Goal: Task Accomplishment & Management: Complete application form

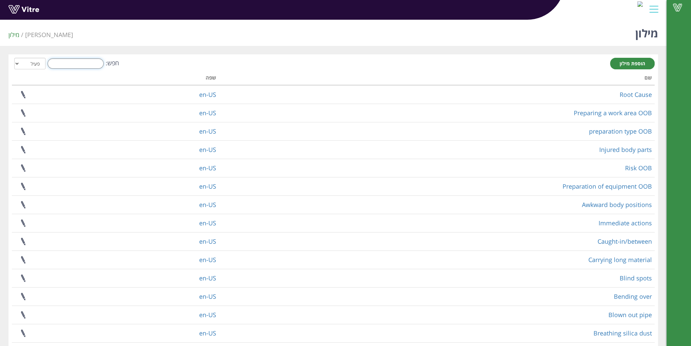
click at [75, 68] on input "חפש:" at bounding box center [76, 63] width 56 height 10
type input "י"
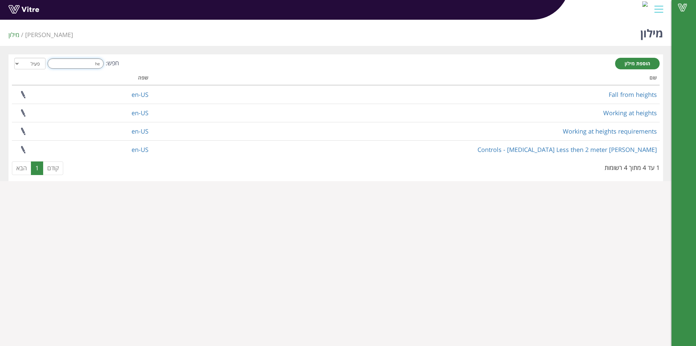
type input "h"
click at [40, 37] on span "[PERSON_NAME]" at bounding box center [49, 35] width 48 height 8
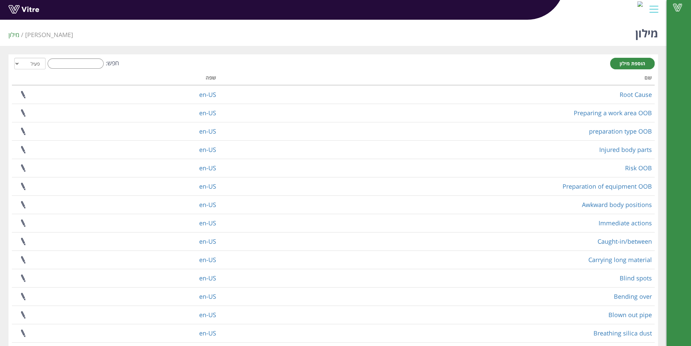
click at [662, 6] on div "Vitre" at bounding box center [333, 10] width 666 height 20
click at [651, 8] on div at bounding box center [653, 9] width 15 height 18
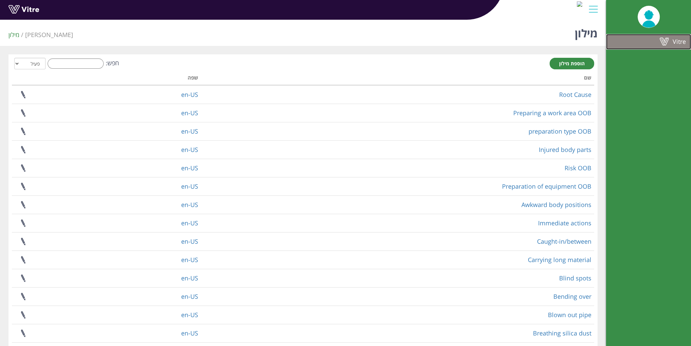
click at [658, 44] on span at bounding box center [663, 41] width 17 height 8
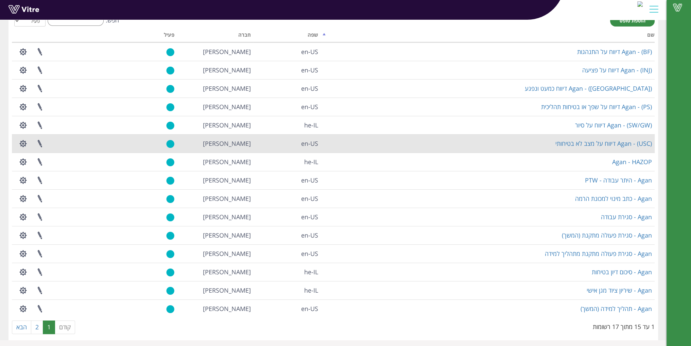
scroll to position [45, 0]
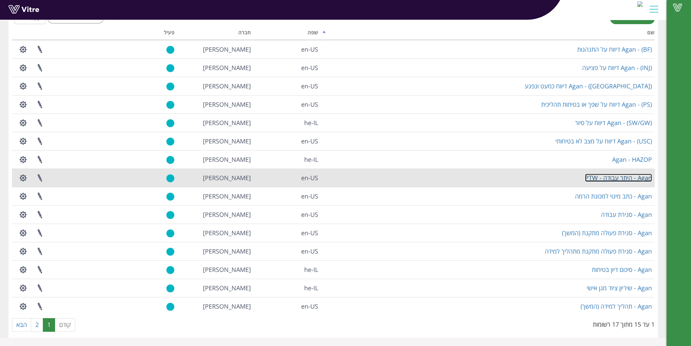
click at [593, 178] on link "Agan - היתר עבודה - PTW" at bounding box center [618, 178] width 67 height 8
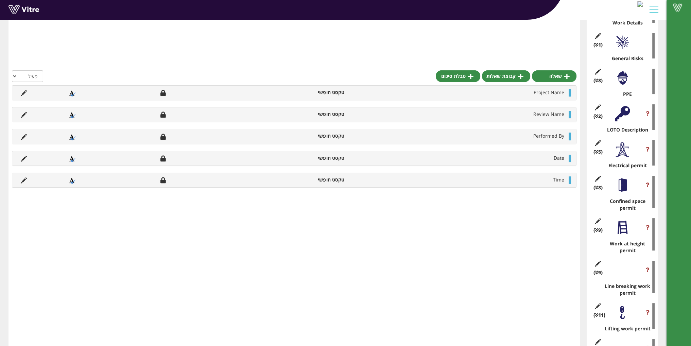
scroll to position [238, 0]
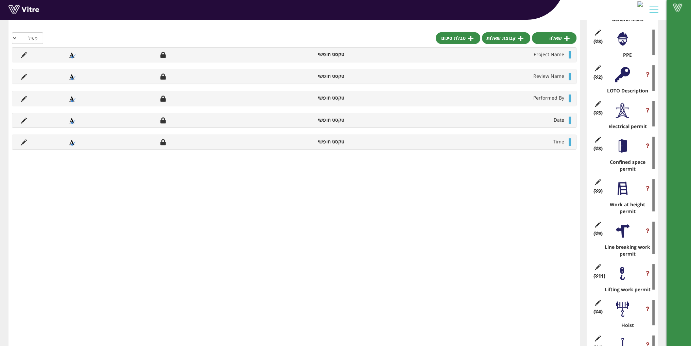
click at [626, 195] on div at bounding box center [621, 188] width 15 height 15
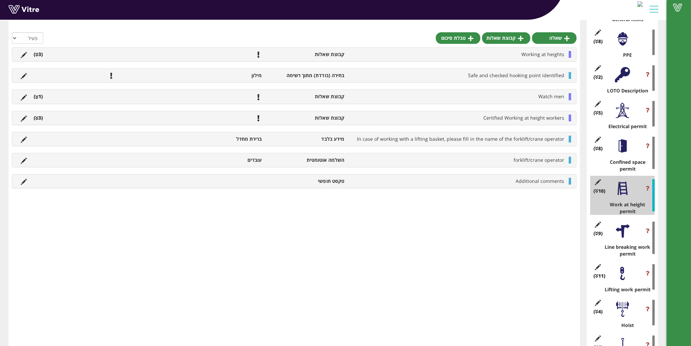
click at [40, 56] on li "(3 )" at bounding box center [38, 54] width 16 height 7
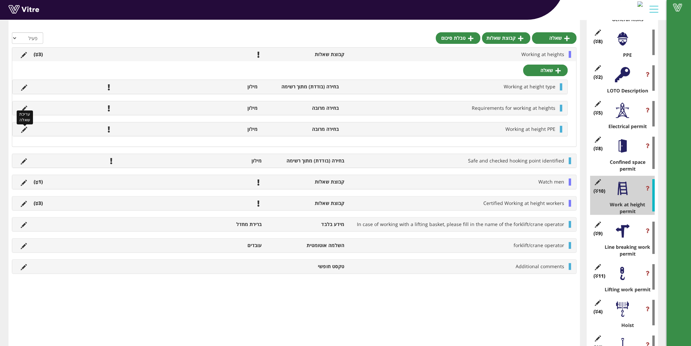
click at [24, 128] on icon at bounding box center [24, 130] width 6 height 6
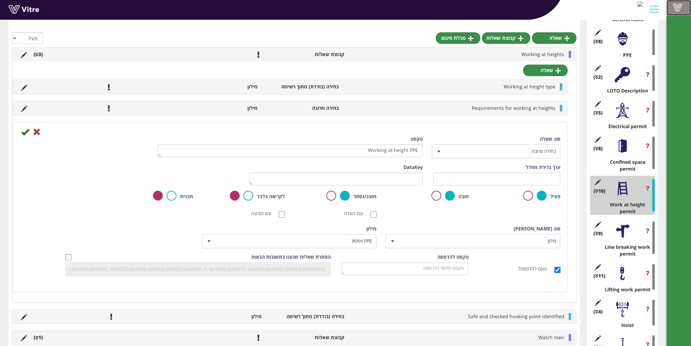
click at [678, 8] on span at bounding box center [676, 7] width 17 height 8
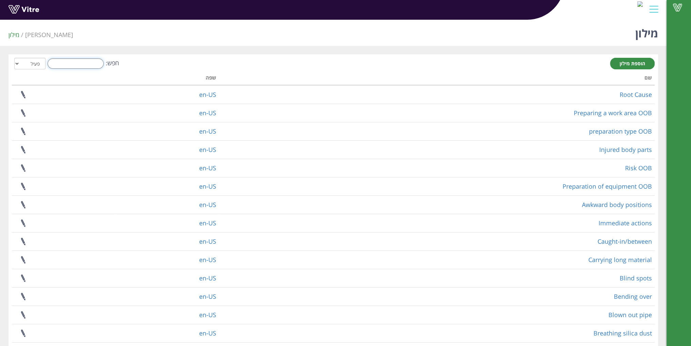
click at [88, 65] on input "חפש:" at bounding box center [76, 63] width 56 height 10
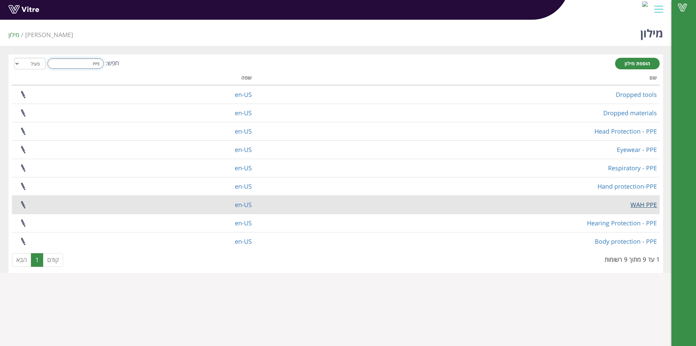
type input "PPE"
click at [648, 203] on link "WAH PPE" at bounding box center [643, 204] width 26 height 8
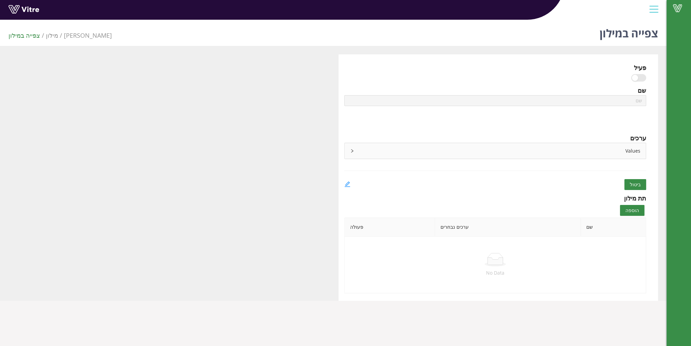
type input "WAH PPE"
click at [349, 184] on icon "edit" at bounding box center [347, 184] width 6 height 6
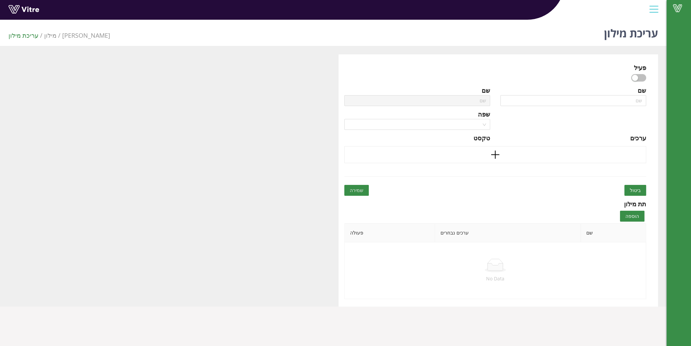
type input "WAH PPE"
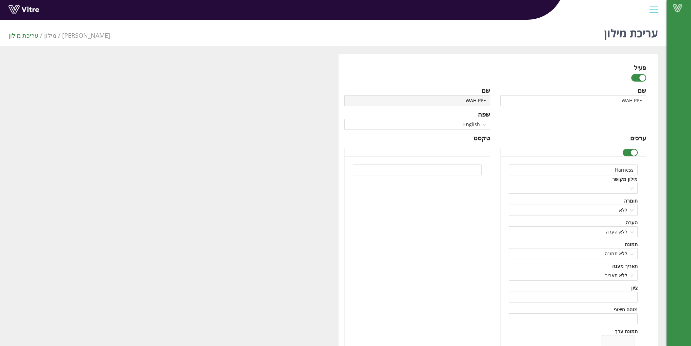
scroll to position [17, 0]
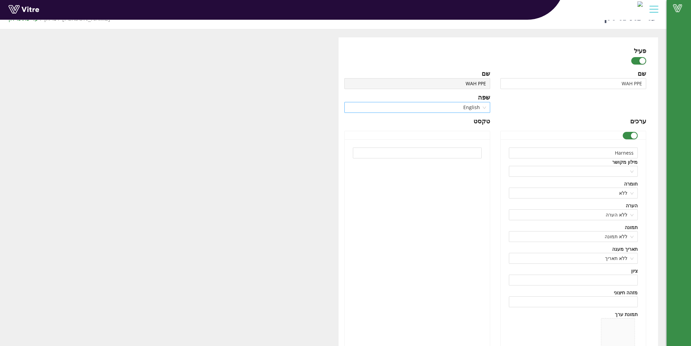
click at [474, 110] on span "English" at bounding box center [417, 107] width 138 height 10
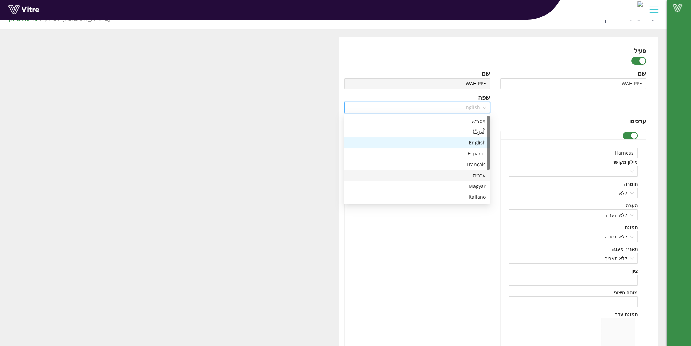
click at [478, 176] on div "עברית" at bounding box center [417, 175] width 138 height 7
type input "רתמת בטיחות לעבודה בגובה"
type input "חבל עבודה - מיקום ותמיכה"
type input "בולם נפילה - יויו"
type input "דאבל יויו / חבל עבודה דו ענפי - דאבל ליניארד"
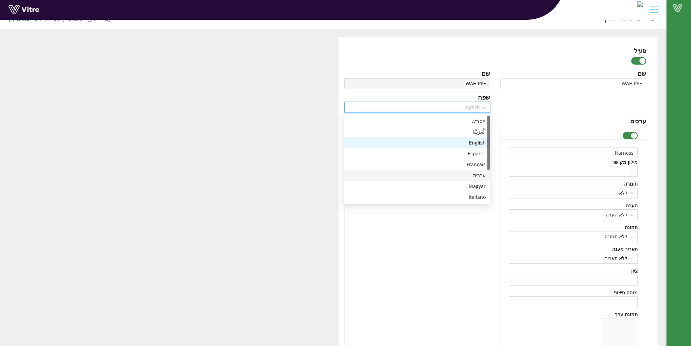
type input "כפפות עבודה"
type input "בולם נפילה אישי"
type input "כננת חילוץ"
click at [471, 173] on div "עברית" at bounding box center [417, 175] width 138 height 7
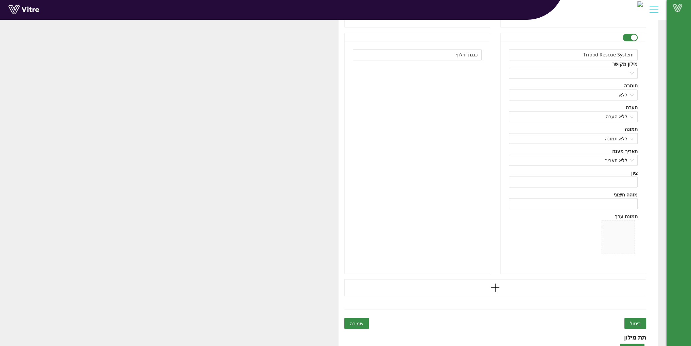
scroll to position [1685, 0]
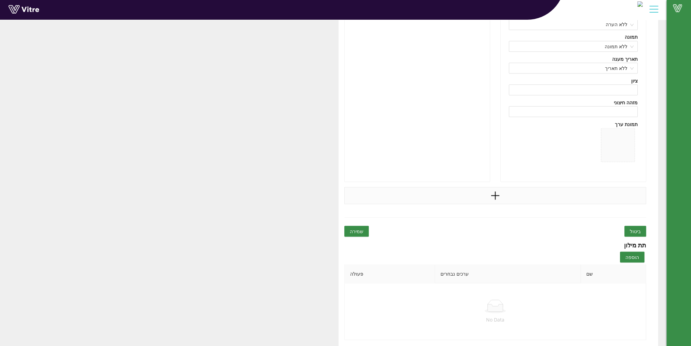
click at [495, 195] on icon "plus" at bounding box center [494, 195] width 1 height 8
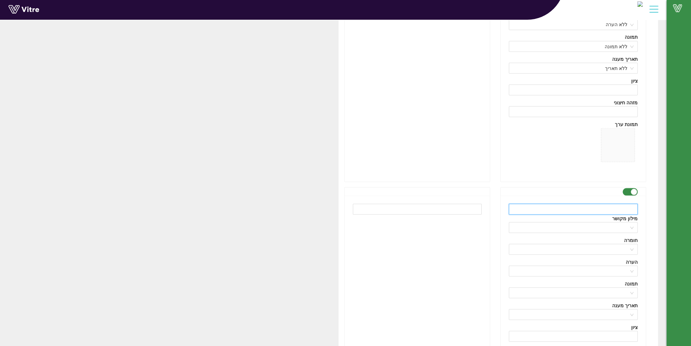
click at [571, 204] on input "text" at bounding box center [572, 208] width 129 height 11
paste input "Fall Protection Sling"
type input "Fall Protection Sling"
click at [466, 203] on input "text" at bounding box center [417, 208] width 129 height 11
type input "x"
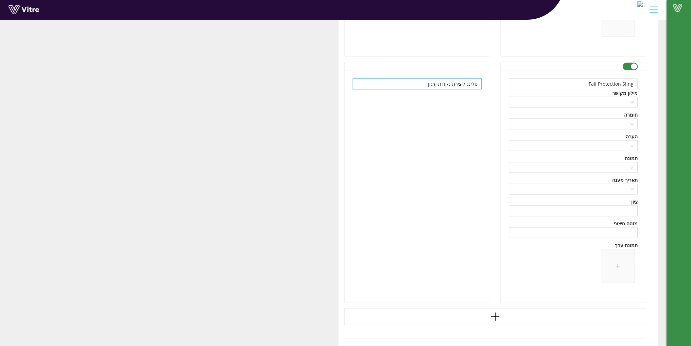
scroll to position [1821, 0]
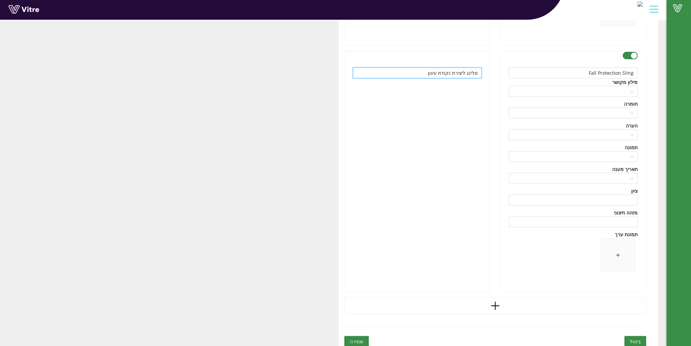
type input "סלינג ליצירת נקודת עיגון"
click at [605, 246] on span at bounding box center [617, 254] width 33 height 33
click at [358, 338] on span "שמירה" at bounding box center [357, 341] width 14 height 7
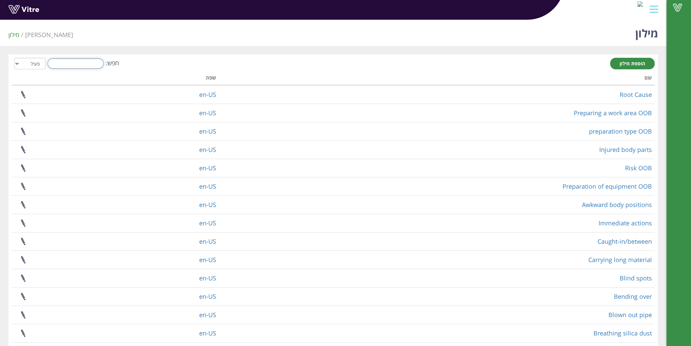
click at [85, 64] on input "חפש:" at bounding box center [76, 63] width 56 height 10
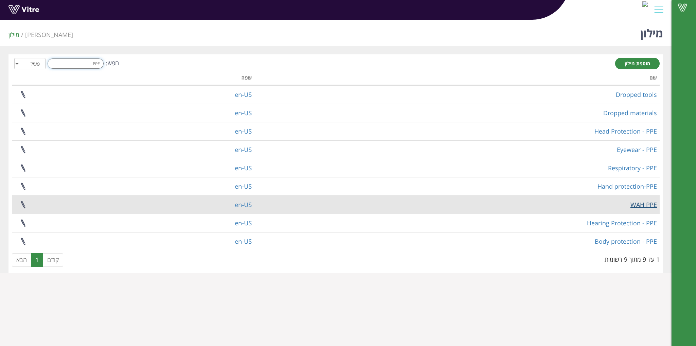
type input "PPE"
click at [651, 203] on link "WAH PPE" at bounding box center [643, 204] width 26 height 8
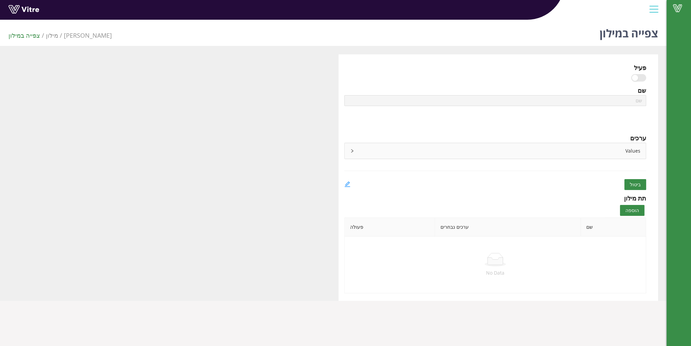
type input "WAH PPE"
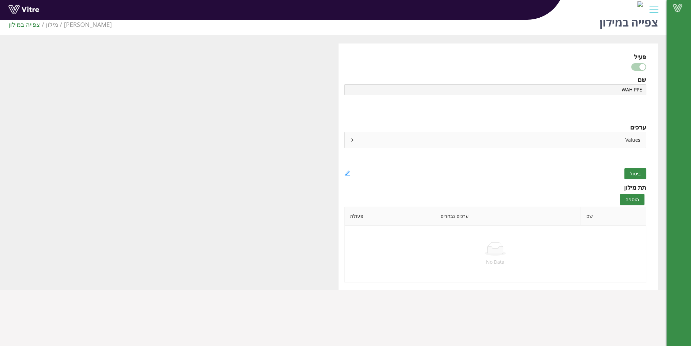
scroll to position [17, 0]
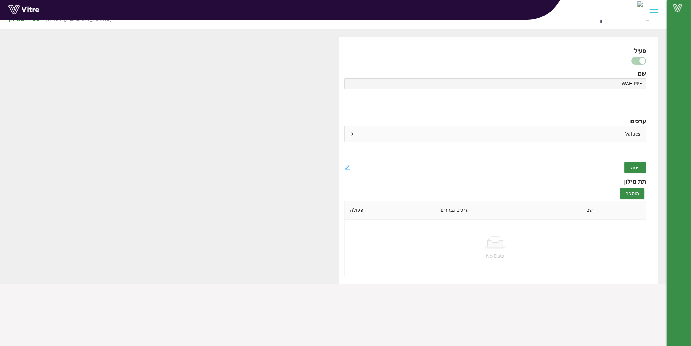
click at [346, 166] on icon "edit" at bounding box center [347, 167] width 6 height 6
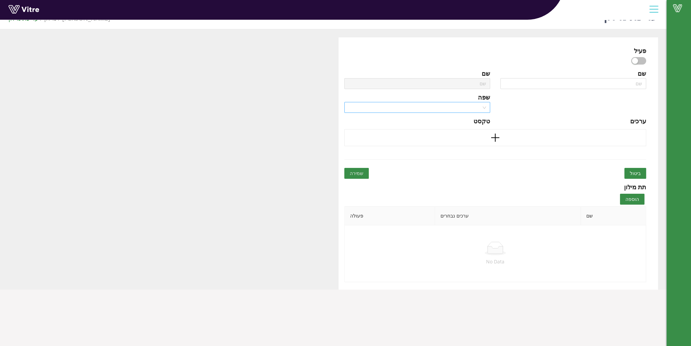
type input "WAH PPE"
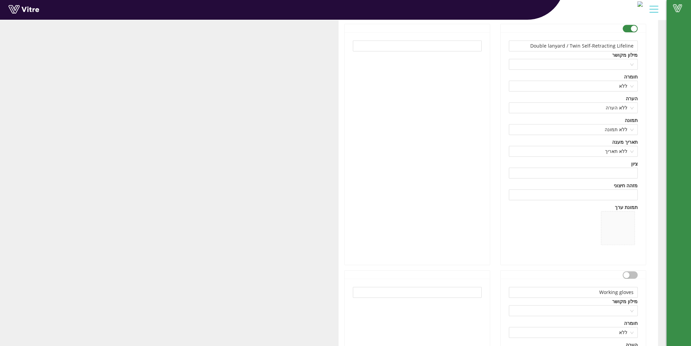
scroll to position [866, 0]
click at [618, 221] on icon "delete" at bounding box center [617, 224] width 7 height 7
click at [621, 220] on span at bounding box center [617, 224] width 33 height 33
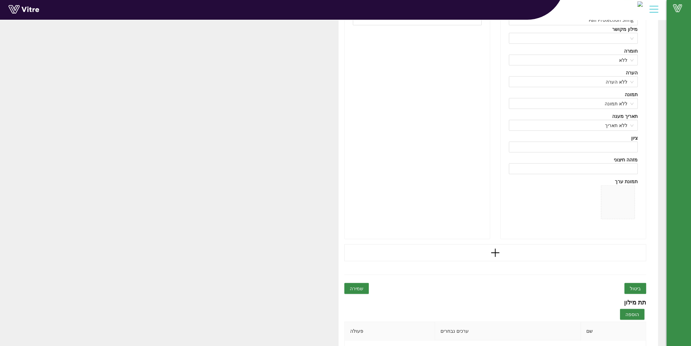
scroll to position [1931, 0]
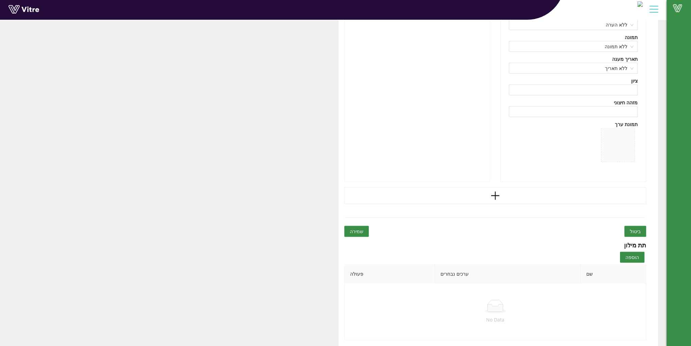
click at [359, 233] on span "שמירה" at bounding box center [357, 231] width 14 height 7
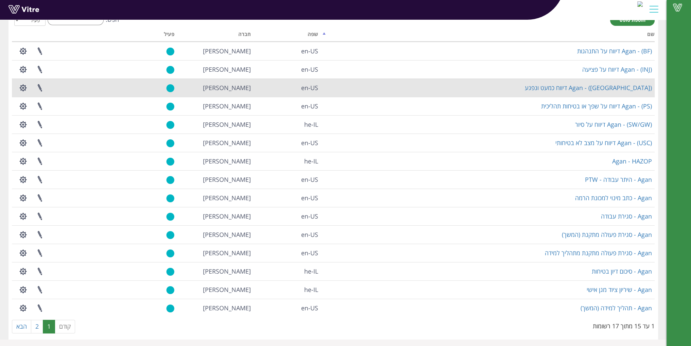
scroll to position [45, 0]
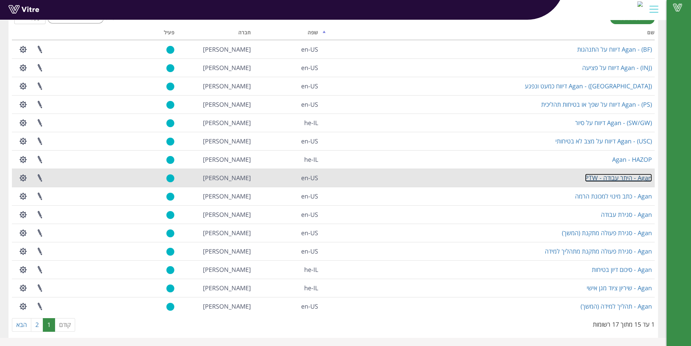
click at [626, 176] on link "Agan - היתר עבודה - PTW" at bounding box center [618, 178] width 67 height 8
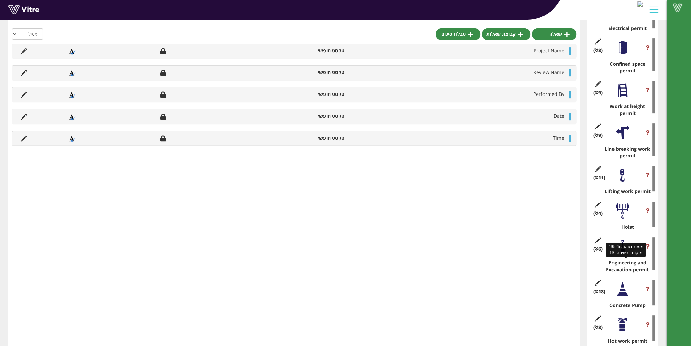
scroll to position [340, 0]
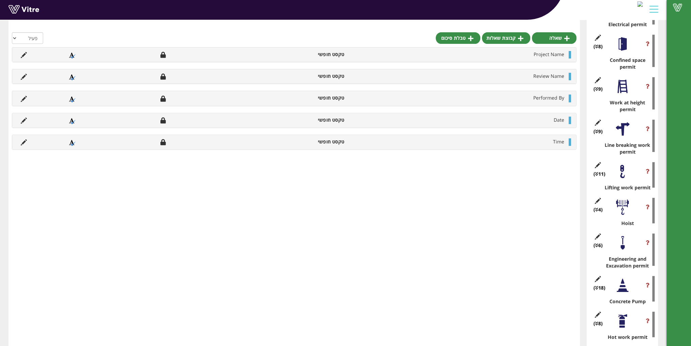
click at [618, 250] on div "(6 ) Engineering and Excavation permit" at bounding box center [622, 249] width 65 height 39
click at [626, 246] on div at bounding box center [621, 242] width 15 height 15
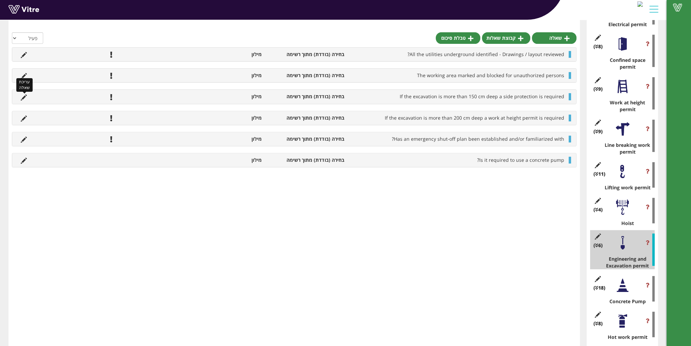
click at [22, 95] on icon at bounding box center [24, 97] width 6 height 6
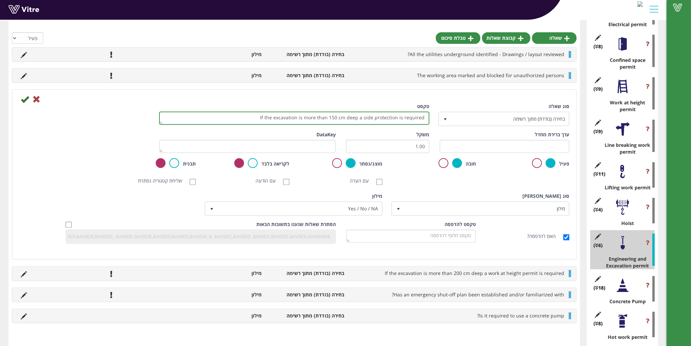
drag, startPoint x: 334, startPoint y: 116, endPoint x: 339, endPoint y: 114, distance: 5.7
click at [339, 114] on textarea "If the excavation is more than 150 cm deep a side protection is required" at bounding box center [294, 117] width 270 height 13
type textarea "If the excavation is more than 120 cm deep a side protection is required"
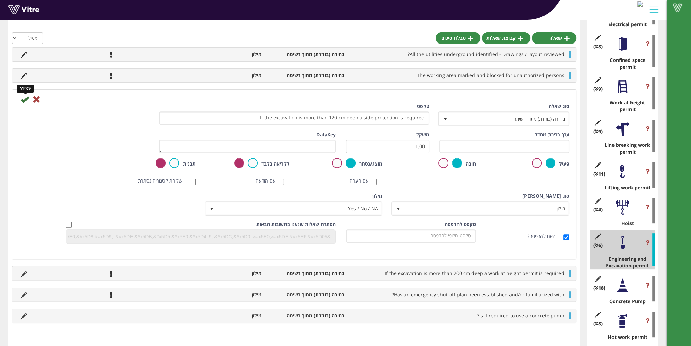
click at [25, 102] on icon at bounding box center [25, 99] width 8 height 8
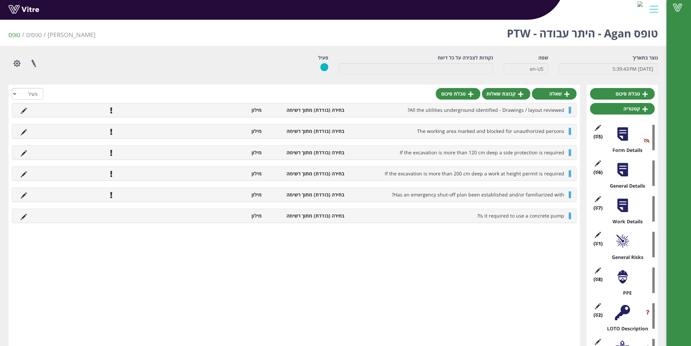
scroll to position [0, 0]
click at [20, 60] on button "button" at bounding box center [16, 63] width 17 height 18
click at [46, 113] on link "שפות נוספות" at bounding box center [36, 114] width 54 height 9
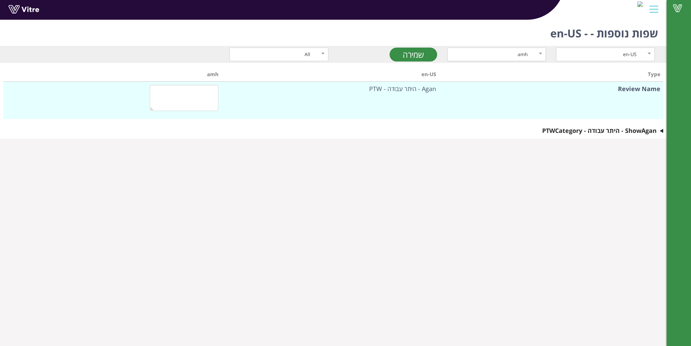
click at [541, 54] on div "amh" at bounding box center [496, 55] width 99 height 14
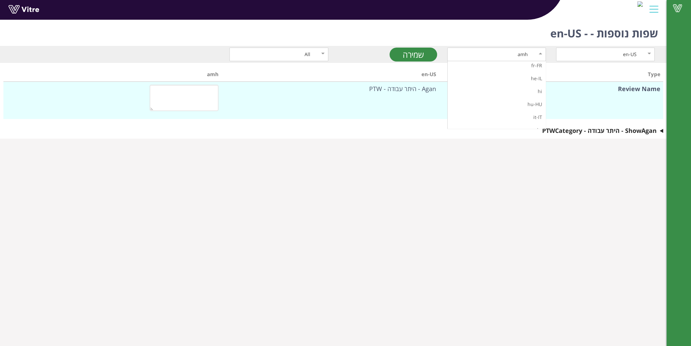
scroll to position [42, 0]
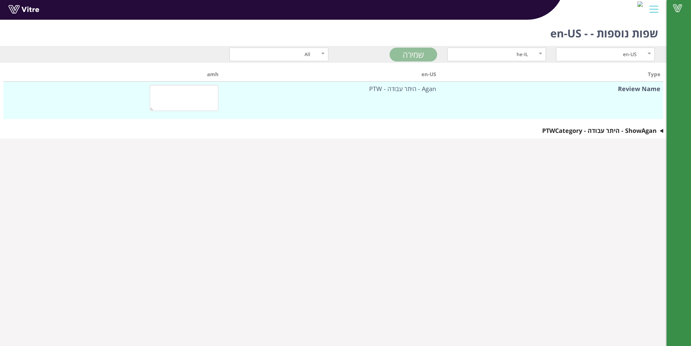
type textarea "היתר עבודה"
type textarea "פרטים כלליים"
type textarea "שם העבודה"
type textarea "מיקום מדוייק"
type textarea "תאריך העבודה"
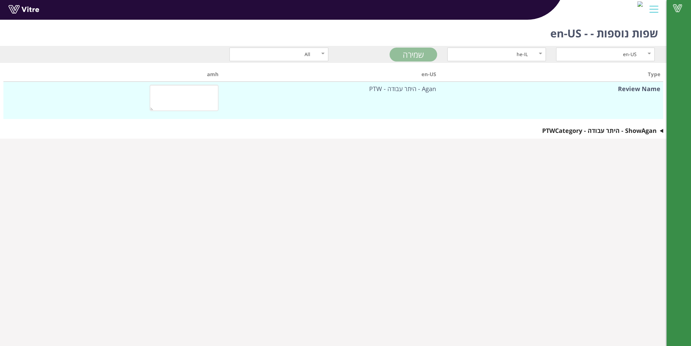
type textarea "מיקום"
type textarea "?מי מבצעי העבודה (יש להזין שם חברה קבלנית במידה ומבוצע על ידי קבלן משנה)"
type textarea "מבוצע ע"י קבלן חיצוני (לא עובד אדמה)"
type textarea "מבוצע ע"י עובד אדמה"
type textarea "שאלת קונפיגורציה לשליחת טופס לאישור"
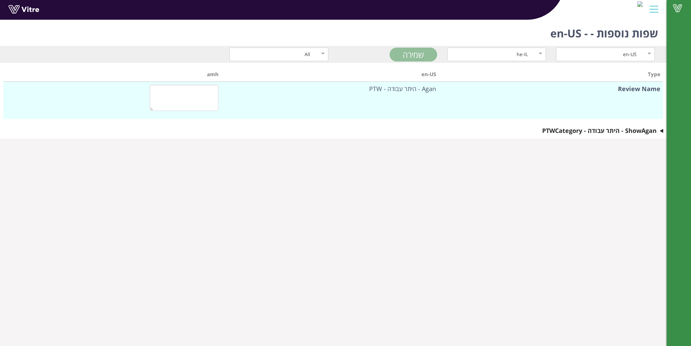
type textarea "כן"
type textarea "פרטי העבודה"
type textarea "שמות המבצעים - עובדי אגן"
type textarea "שמות המבצעים - קבלנים"
type textarea "ממונה בטיחות"
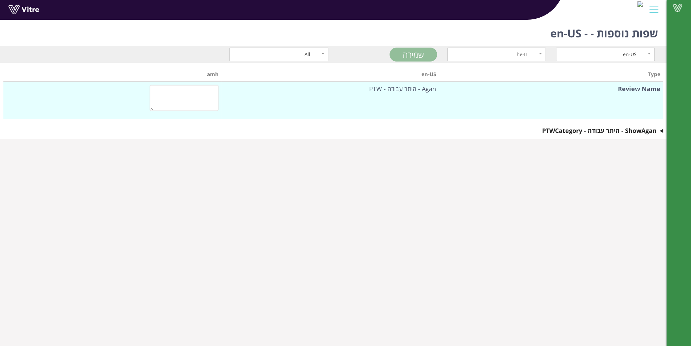
type textarea "עבודה בסיכון גבוה יש לבחור בהיתרים הנדרשים"
type textarea "שם המבצע - עובד אגן"
type textarea "האם נדרש נעילה ותיוג? LOTO"
type textarea "מספר עובד"
type textarea "האם נדרש להסיר מגן או לעקוף מנעולים?"
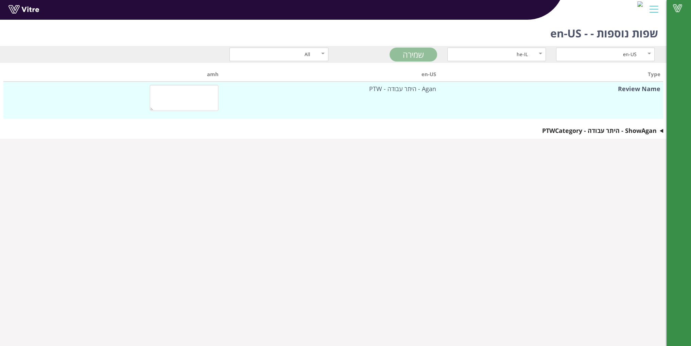
type textarea "שם המבצע - עובד קבלן"
type textarea "מספר ת.ז."
type textarea "שם חברת הקבלן"
type textarea "סיכונים כלליים"
type textarea "סיכונים - מה הסיכונים העיקריים בביצוע העבודה"
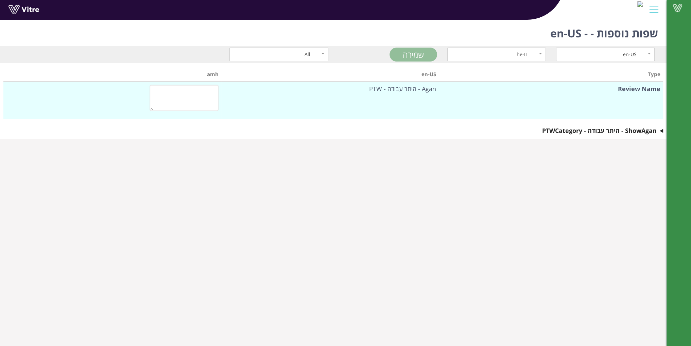
type textarea "הערות"
type textarea "בקרות לסיכון"
type textarea "סוג סיכון"
type textarea "ציוד מגן אישי"
type textarea "הגנת שמיעה"
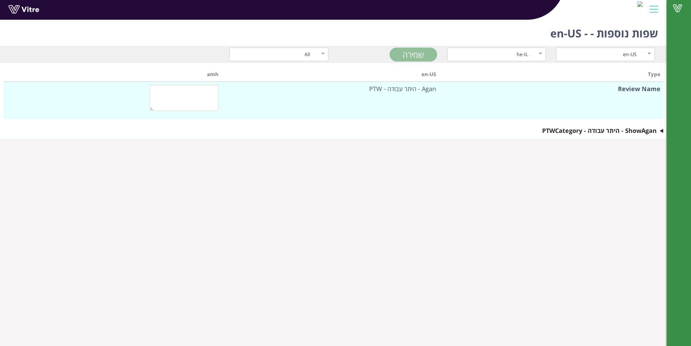
type textarea "הגנת גוף נוספת"
type textarea "שרוולים ארוכים נדרשים בכל כניסה לשטח תפעולי"
type textarea "נדרש"
type textarea "לא נדרש"
type textarea "האם נדרש ציוד מגן נוסף?"
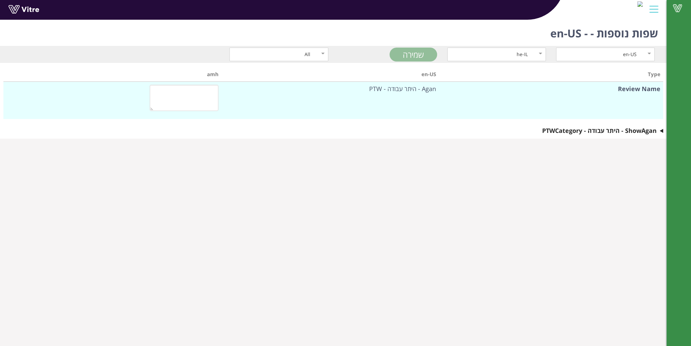
type textarea "כן"
type textarea "לא"
type textarea "הגנת נשימה"
type textarea "הגנת ראש"
type textarea "הגנת עיניים"
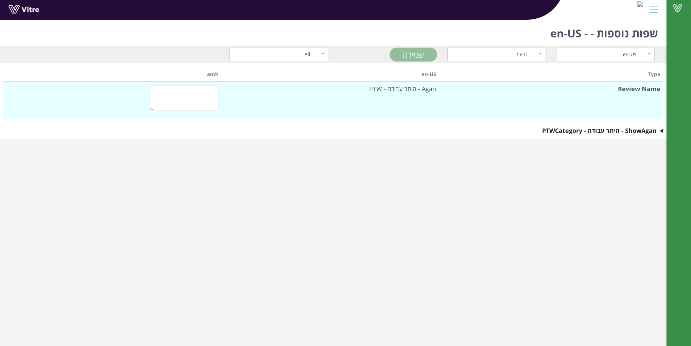
type textarea "ציוד מגן אישי"
type textarea "נעלי בטיחות הם חובה בכל כניסה לשטח תפעולי"
type textarea "הגנת ידיים"
type textarea "תאור נעילה ותיוג - LOTO (מה נדרש לנעול)"
type textarea "תאור הנעילה ותיוג על מה מבוצע LOTO"
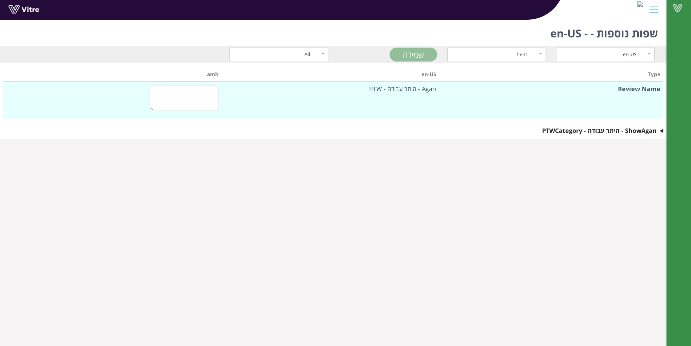
type textarea "חשמל, מכני, צנרת וברזים"
type textarea "האם נדרש ניתוק ע"י שני חשמלאים?"
type textarea "עבודת חשמל מסוכנת"
type textarea "עבודה על\ב מתח חי"
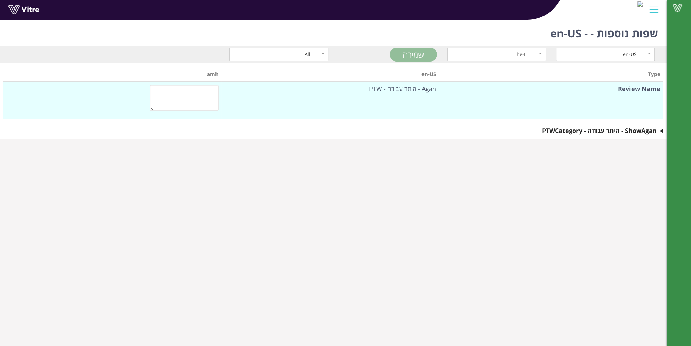
type textarea "עבודה על מערכות מתח גובה"
type textarea "כל מקורות המתח זוהו כולל סוללות, מצברים, כבלים ומערכות אל-פסק"
type textarea "אזור העבודה מסומן וחסום לאנשים לא מורשים"
type textarea "לכל העובדים יש רישיון חשמל מותאם למתח במערכת"
type textarea "כל הציוד וכלי העבודה במצב תקין ומותאמים למתח העבודה"
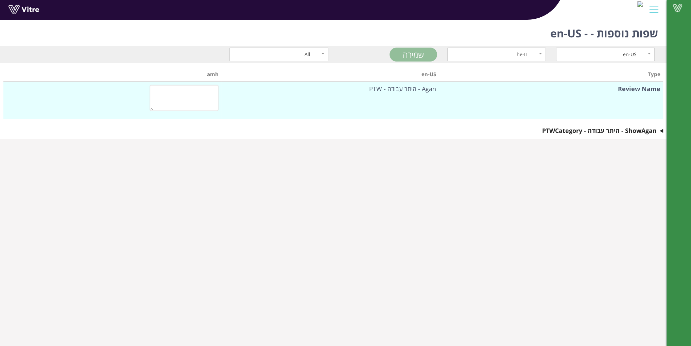
type textarea "כניסה לחלל מוקף"
type textarea "הצופה נמצא ליד הפתח כל זמן שיש אדם בתוך החלל המוקף"
type textarea "כלל הציוד הסובב מזוהה ומנותק"
type textarea "כן"
type textarea "לא"
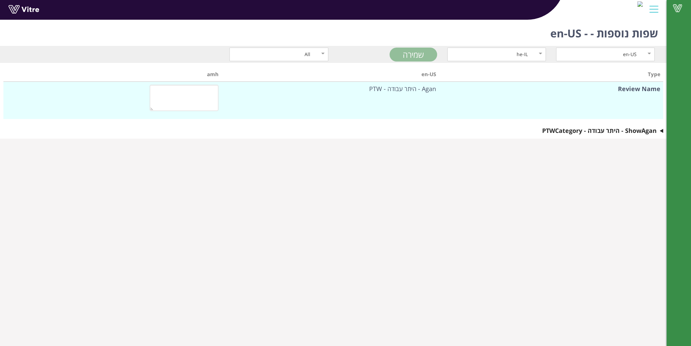
type textarea "כל החומרים המסוכנים, והספקות אחרות כולל ונטים הנכנסים לחלל המוקף מנותקים או נעו…"
type textarea "- החלל המוקף מאוורור היטב הספקה של אוויר צח במידת האפשר"
type textarea "כן"
type textarea "לא"
type textarea "צוות חילוץ \ חירום זמין"
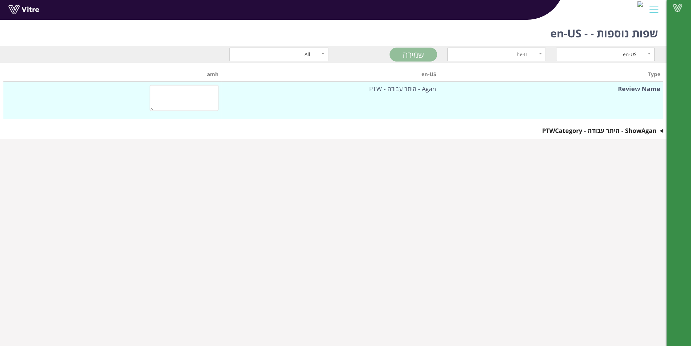
type textarea "שם הצופה"
type textarea "כל העובדים קיבלו תדריך בטיחות לעובדה בחלל מוקף"
type textarea "החלל המוקף נקי ובטוח לכניסה"
type textarea "כן"
type textarea "לא"
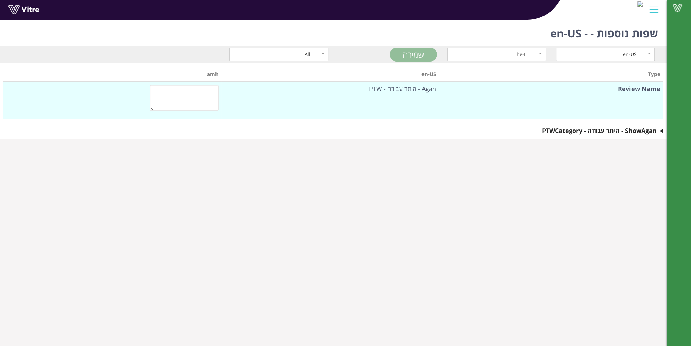
type textarea "כמות הארה (תאורה) מספקת במקום העובדה"
type textarea "עבודה בגובה"
type textarea "עובד מוסמך לעבודה בגובה"
type textarea "עבודה בגובה"
type textarea "ציוד זמני (של קבלנים)"
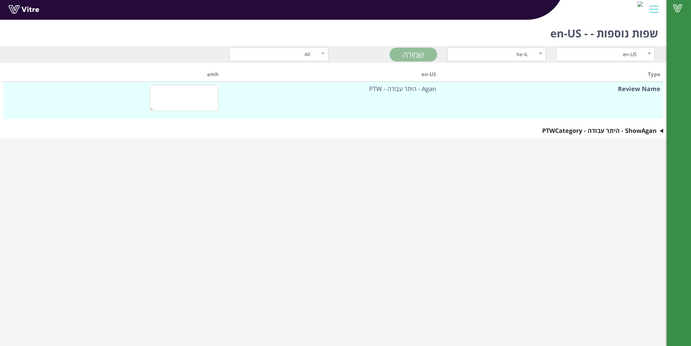
type textarea "צופה"
type textarea "ציוד לעבודה בגובה"
type textarea "הערות נוספות"
type textarea "נקודת עיגון זוהו, נבדקו והם תקינות לשימוש"
type textarea "שם הצופה"
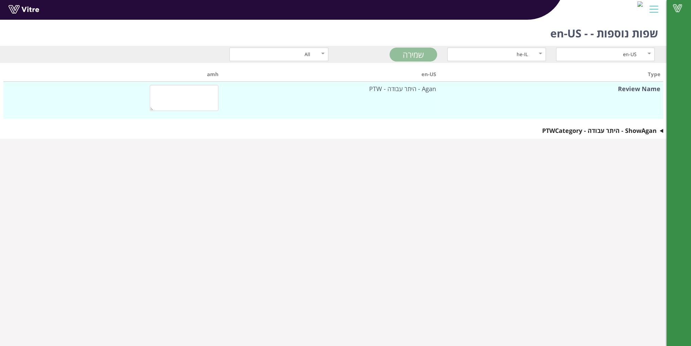
type textarea "ציוד מגן אישי לעבודה בגובה"
type textarea "שם העובד"
type textarea "הדרישות עבור עבודה בגובה"
type textarea "סוג העבודה בגובה"
type textarea "מספר עובד / ת.ז"
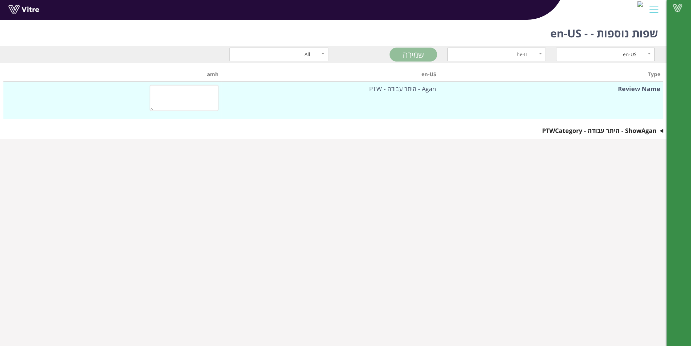
type textarea "מפעיל המלגזה / מנוף"
type textarea "במקרה של שימוש בסל הרמה, נא ציין את שם מפעיל המלגזה / המנוף"
type textarea "שם החברה / מחלקה"
type textarea "פתיחת קווים"
type textarea "האם כל קווי ההספקה זוהו וסומנו בצורה ברורה"
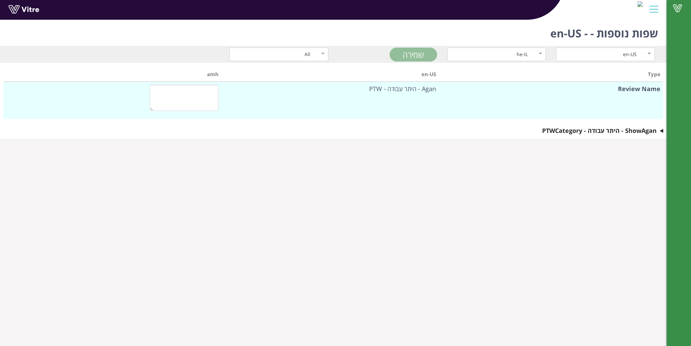
type textarea "אזור העבודה מסומן וחסום לאנשים בלתי מורשים"
type textarea "בוצע נעילה ותיוג לכל הקווי ההספקה שסומנו"
type textarea "התנאים להחזרת הקו לפעולה ברורים"
type textarea "במקרה של שפך או דליפה יש חומרי ספיחה זמינים"
type textarea "אנרגיה שיורית או שאריות חומר הוסרו (הקוים נקיים ללא שאריות)"
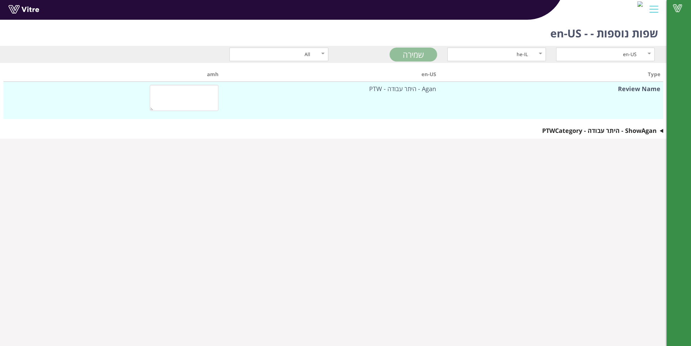
type textarea "נדרשת ערכת דיפוטרין בשטח העבודה"
type textarea "צופה עבור פתיחה ראשונית של קו כימיקלים: · במידה והקו מנוקז ושטוף – נציג מטעם המ…"
type textarea "שם הצופה"
type textarea "עבודת הנפה"
type textarea "קיימת תוכנית הנפה (משקלים ומרחקים)"
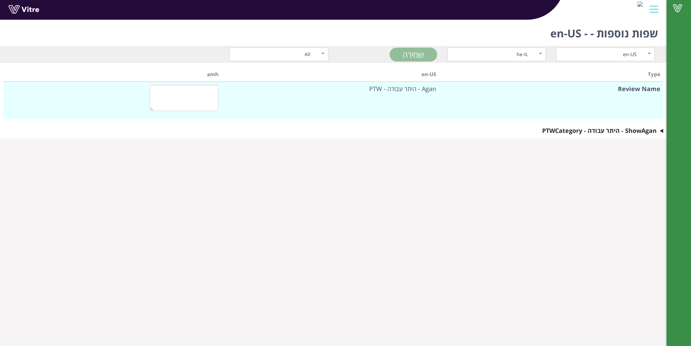
type textarea "מפעיל המנוף בעל רשיונות מתאימים"
type textarea "כל הציוד והאביזרים מתאימים לסוג ולמשקל המטען"
type textarea "כל הציוד ואביזרים נבדקו והם מתאימים למשקלים"
type textarea "תנאי מזג האוויר מתאימים לעבודת הנפה זו"
type textarea "השטח מתחת לאזור ההנפה חסום ומשולט"
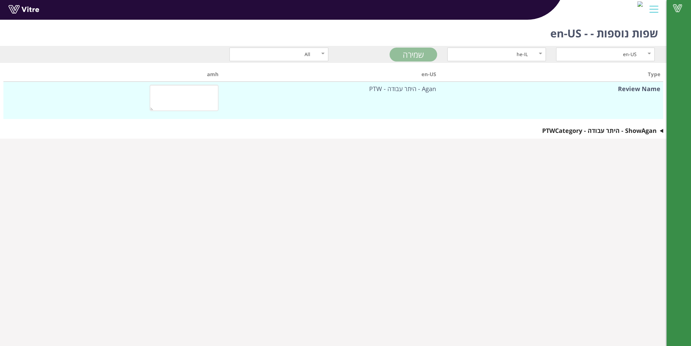
type textarea "חתימת מנופאי"
type textarea "lore ipsu dolor, sita consec adip elits doeius tempo in utla etdol. ma aliqu en…"
type textarea "חתימת מנהל הנפה"
type textarea "שם המנופאי"
type textarea "שם מנהל ההנפה"
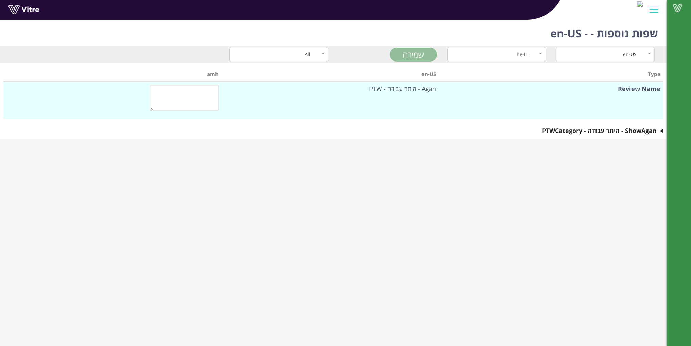
type textarea "כננת"
type textarea "האם הכננת תואמת לעומס המורם?"
type textarea "האם קיים תסקיר בתוקף לכננת?"
type textarea "האם קיים תסקיר בתוקף לאביזרי ההרמה?"
type textarea "האם בדקת את נקודת העיגון והיא נמצאה מתאימה?"
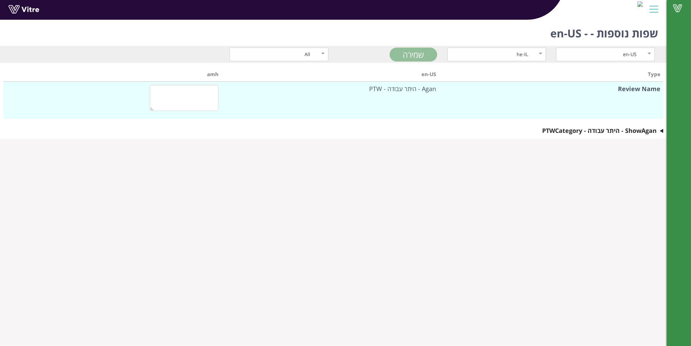
type textarea "עבודת הנדסה וחפירה"
type textarea "אזור העבודה מסומן וחסום לאנשים לא מורשים"
type textarea "כל התשתיות התת קרקעיות זוהו בעזרת מפות\תרשימים"
type textarea "אם החפירה היא מעל ל 1.5 מטר נדרשים דיפונים"
type textarea "האם יש תוכנית חירום לניתוק של מקורות אנרגיה ותשתיות למקרה הצורך"
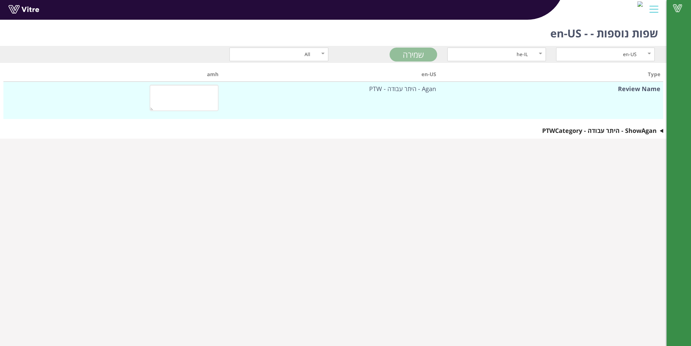
type textarea "אם החפירה היא מעל ל 2 מטר נדרש היתר נוסף לעבודה בגובה"
type textarea "האם נדרש להשתמש במשאבת בטון?"
type textarea "משאבת בטון"
type textarea "האם קיים רישיון C1, רישיון רכב וביטוח בתוקף?"
type textarea "האם המפעיל קיבל הדרכה בדבר הפעלתה הנכונה והבטיחותית של משאבת הבטון בשנה האחרונה?"
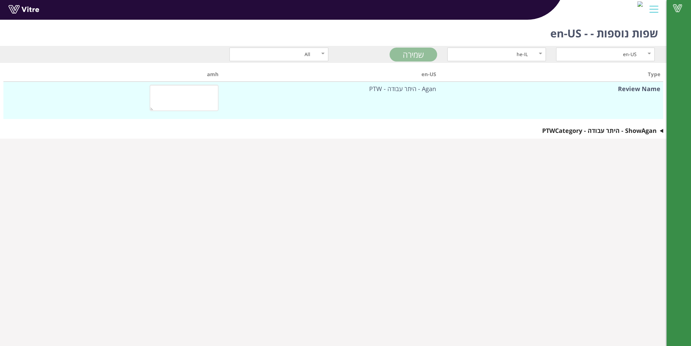
type textarea "האם קיבל ממנהל העבודה את המקום בו יש למקם את המשאבה?"
type textarea "האם מערכות המשאבה תקינות? האם נבדק טרם הפעלת המשאבה? (כולל בדיקת תפקוד בקרים וא…"
type textarea "האם המייצבים פתוחים כנדרש ומיוצבים על הקרקע לפי הוראות יצרן?"
type textarea "האם מייצבי המשאבה מרוחקים משיפוע קרקע או חפירה?"
type textarea "יש לוודא טרם תחילת העבודה כי משאבת הבטון על כל חלקיה לא תמצא בתחום סכנה מחשמל (…"
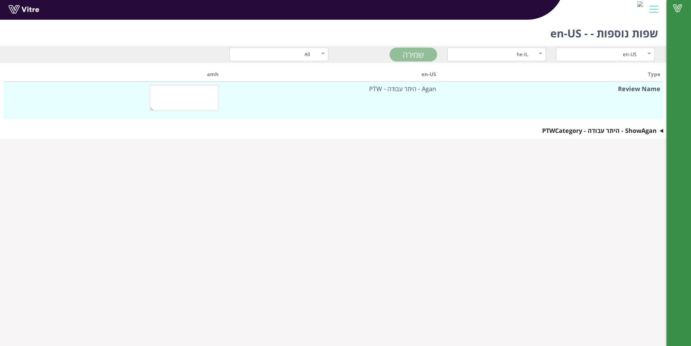
type textarea "האם הגישה לאיזור העבודה מתאימה לממדי המשאבה ומיקום המשאבה מאפשר הצבה נכונה ומתא…"
type textarea "יוודא כי טווח המשאבה מאפשר גישה אל הנקודה הרחוקה ביותר ביציקת הבטון וישנה גישה …"
type textarea "האם צריך להציב אתת מוסמך? (במקרים בהן המפעיל לא יהיה מסוגל לראות את הקצה המזרים…"
type textarea "האם קיימת חפירה העולה על עומק של 4 מטר? אם כן וקיים צורך למקם את משאבת הבטון בק…"
type textarea "האם המייצבים נפרשו באופן נכון בהתאם להוראות היצרן? האם הקרקע יציבה וכי יש לה את…"
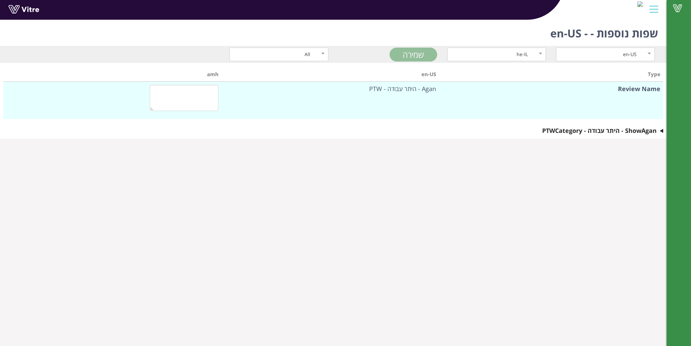
type textarea "האם מונה משגיח למשימה היציקה שתפקידיו מפורטים מטה?"
type textarea "האם כלל העובדים המעורבים בתהליך היציקה קיבלו תדריך טרם הפעלת המשאבה? האם הם מוד…"
type textarea "בדיקות לפני תחילת עבודה באחריות מפעיל המשאבה"
type textarea "בדיקות לפני תחילת עבודה באחריות מנהל עבודה"
type textarea "הנחיות למשגיח משימת היציקה למנוע הימצאותם של אנשים בקרבת המשאבה באופן שיסכן את …"
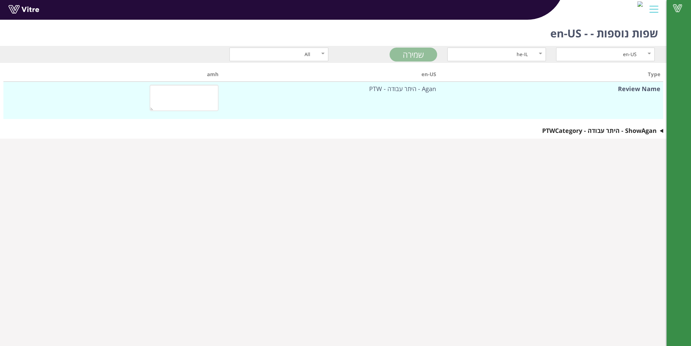
type textarea "חתימת מפעיל משאבת הבטון"
type textarea "עבודה חמה"
type textarea "שם הצופה"
type textarea "האם אזור העבודה מאוורור היטב"
type textarea "האם האזור נקי מחומרים דליקים (נוזלים, אבקות,פסולת וכו') ברדיוס של 11 מטר לפחות …"
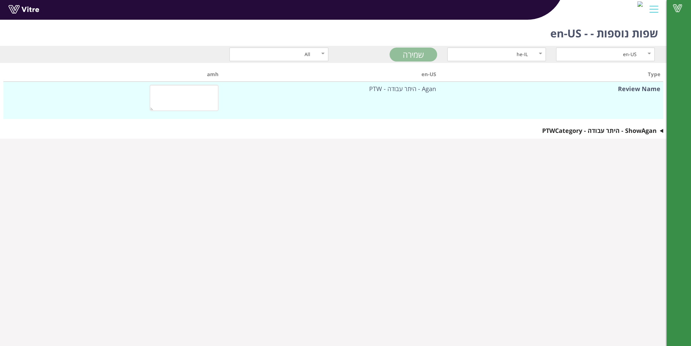
type textarea "מטף כיבוי אש זמין בקרבת מקום"
type textarea "כבלים וציוד חשמלי בקרבת מקום מוגנים"
type textarea "צופה אש מודרך ויודע מה מצופה ממנו"
type textarea "ניטרול או ניתוק של מערכות גילוי או כיבוי אש"
type textarea "שם מלא"
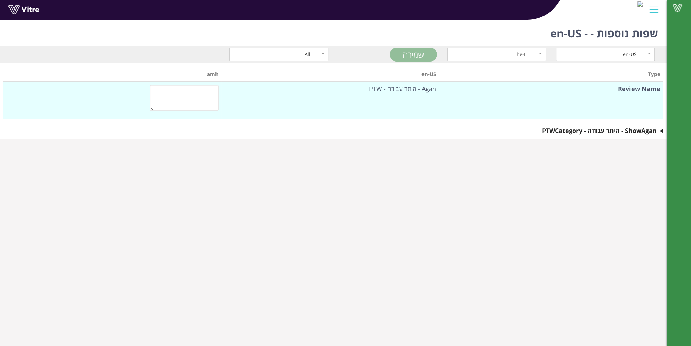
type textarea "איזה כלי עבודה חמה נדרש לביצוע העבודה"
type textarea "הגשת היתר עבודה"
type textarea "שם מבקש היתר העבודה"
type textarea "חתימת מבקש היתר העבודה"
type textarea "כל המידע בבקשה למעלה נכון ומתאים לעבודה המתוכננת"
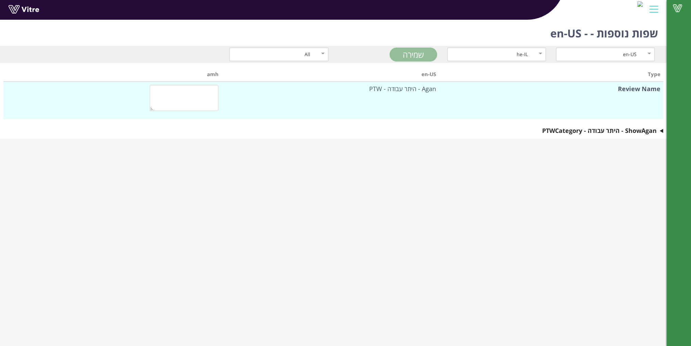
type textarea "האם בדקת את אזור העבודה? האם זיהית בודאות את מה שצריך לבצע?"
type textarea "האם נדרש אישור מפקח?"
type textarea "בחר מפקח"
type textarea "אישור מפקח"
type textarea "שם המפקח"
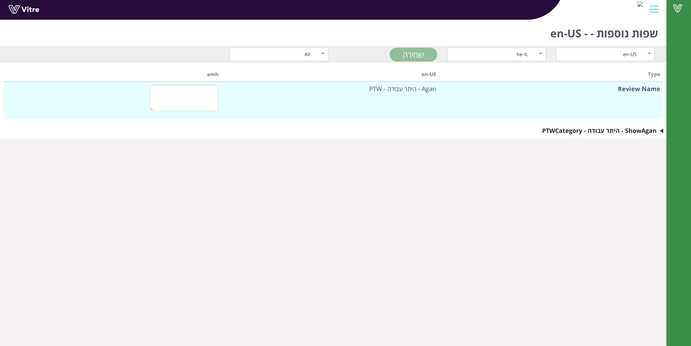
type textarea "האם היתר העבודה מאושר?"
type textarea "הערות"
type textarea "חתימה"
type textarea "נעילה ותיוג"
type textarea "חתימה"
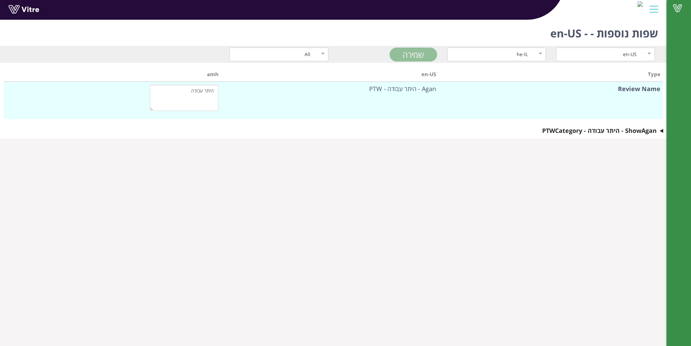
type textarea "האם כל נעילות בוצעו"
type textarea "שם מבצע הנעילה ותיוג LOTO"
type textarea "הערות"
type textarea "נעילה ותיוג חשמלאי נוסף"
type textarea "חתימה"
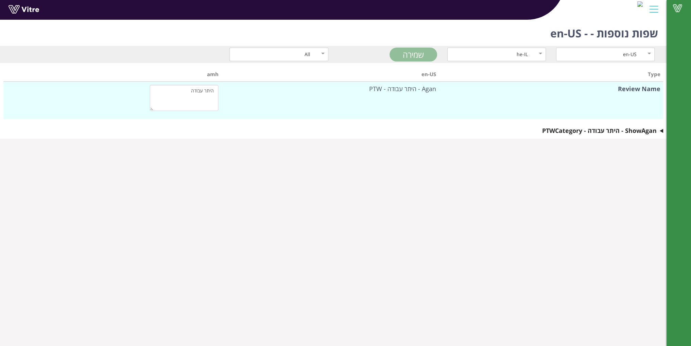
type textarea "האם כל נעילות בוצעו"
type textarea "שם מבצע הנעילה ותיוג LOTO"
type textarea "הערות"
type textarea "אישור מנהל משמרת"
type textarea "האם ההיתר מאושר?"
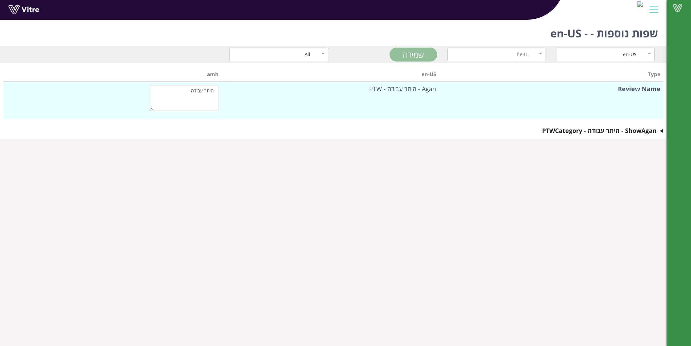
type textarea "מאושר"
type textarea "לא מאושר"
type textarea "הערות נוספות"
type textarea "מנהל משמרת"
type textarea "אישור מנהל מתקן"
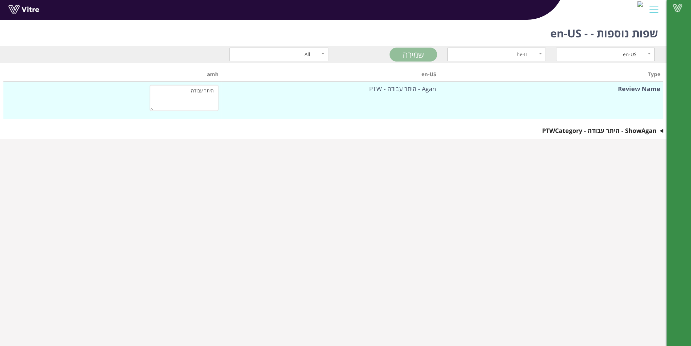
type textarea "האם ההיתר מאושר?"
type textarea "מאושר"
type textarea "לא מאושר"
type textarea "הערות נוספות"
type textarea "מנהל מתקן"
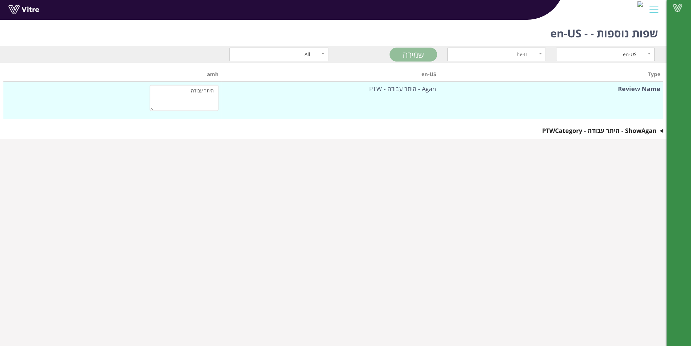
type textarea "נדרש מאשר נוסף"
type textarea "כן"
type textarea "לא"
type textarea "שם המאשר הנוסף"
type textarea "אישור מנהל נוסף"
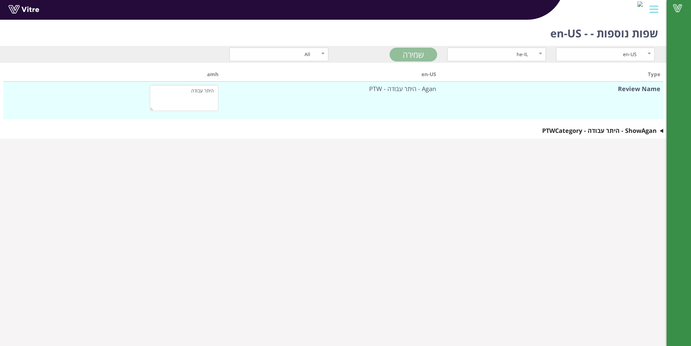
type textarea "שם מאשר נוסף"
type textarea "האם היתר מאושר?"
type textarea "כן"
type textarea "לא"
type textarea "הערות נוספות"
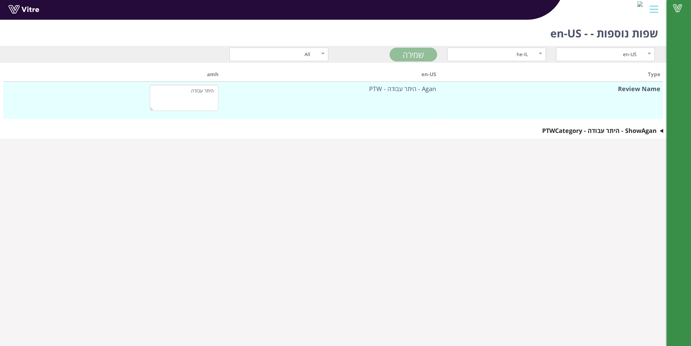
type textarea "בדיקת גזים ע"י איש בטיחות"
type textarea "רמת החמצן באוויר"
type textarea "רמת הרעילות"
type textarea "רמת ה LEL (נפיצות)"
type textarea "האם נדרשת בדיקת גזים"
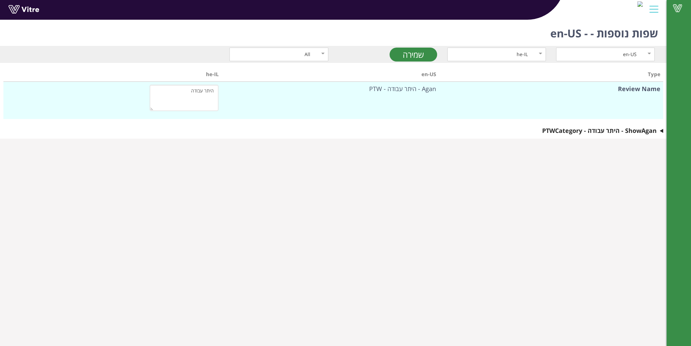
click at [662, 129] on summary "Show Agan - היתר עבודה - PTW Category" at bounding box center [332, 131] width 659 height 10
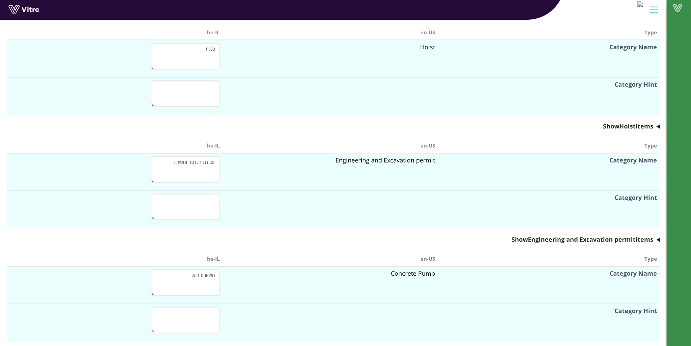
scroll to position [1364, 0]
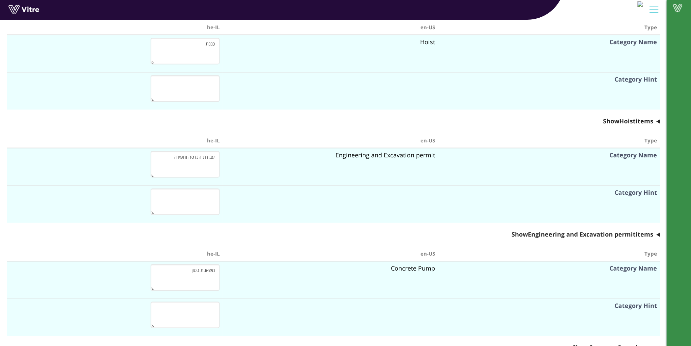
click at [663, 119] on div "Type en-US he-IL Review Name Agan - היתר עבודה - PTW היתר עבודה Show Agan - הית…" at bounding box center [333, 208] width 666 height 3018
click at [659, 233] on summary "Show Engineering and Excavation permit items" at bounding box center [333, 234] width 652 height 10
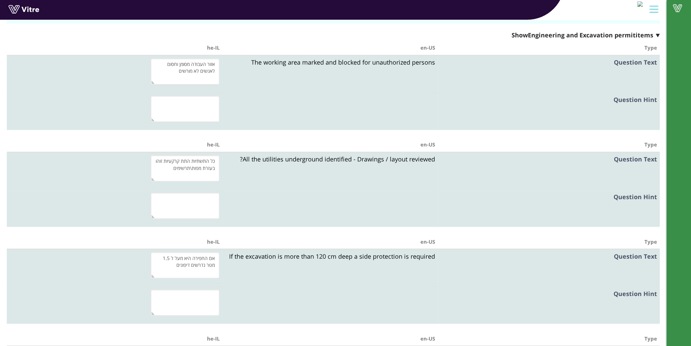
scroll to position [1581, 0]
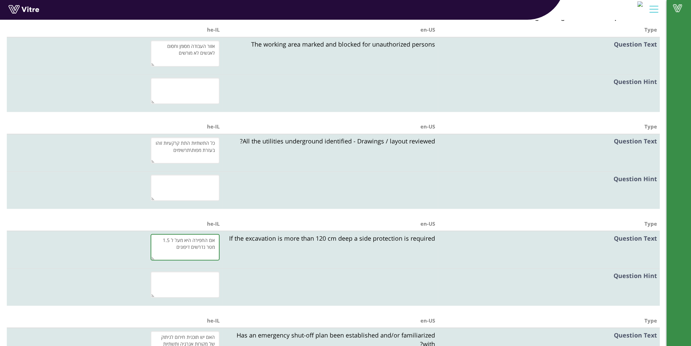
click at [169, 236] on textarea "אם החפירה היא מעל ל 1.5 מטר נדרשים דיפונים" at bounding box center [184, 247] width 69 height 26
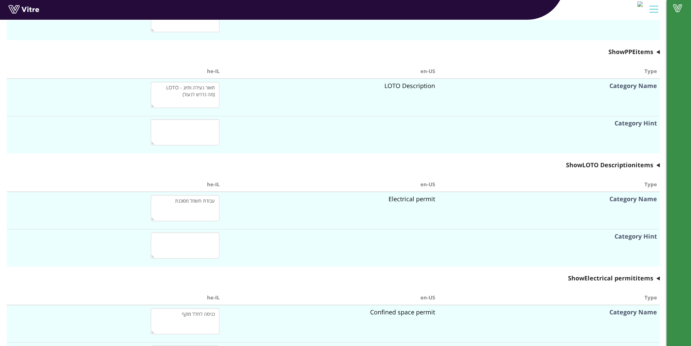
scroll to position [0, 0]
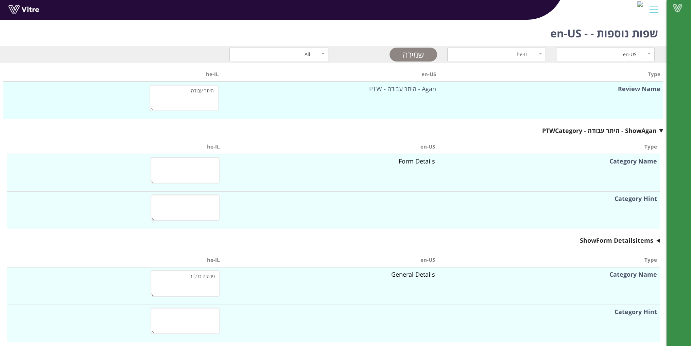
click at [425, 53] on link "שמירה" at bounding box center [413, 55] width 48 height 14
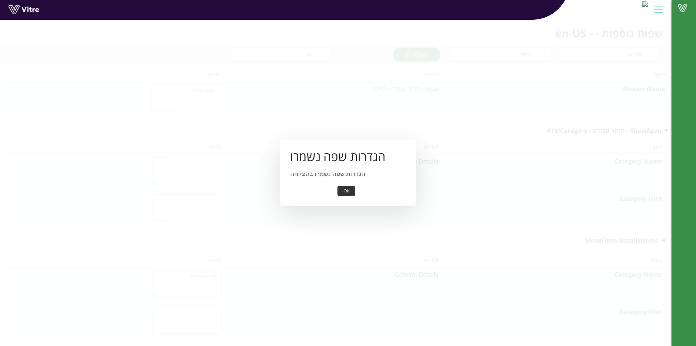
click at [342, 191] on button "Ok" at bounding box center [345, 191] width 17 height 11
